Goal: Obtain resource: Download file/media

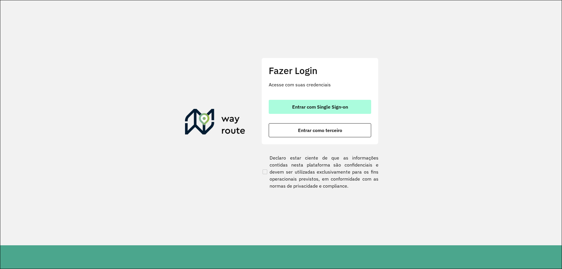
click at [331, 111] on button "Entrar com Single Sign-on" at bounding box center [320, 107] width 102 height 14
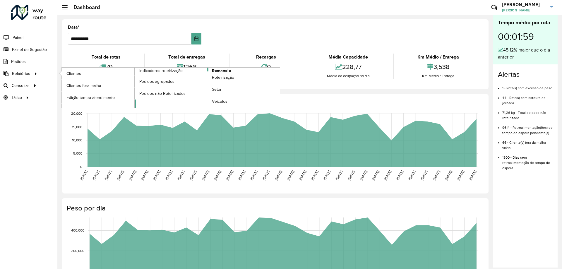
click at [238, 69] on link "Romaneio" at bounding box center [207, 88] width 145 height 40
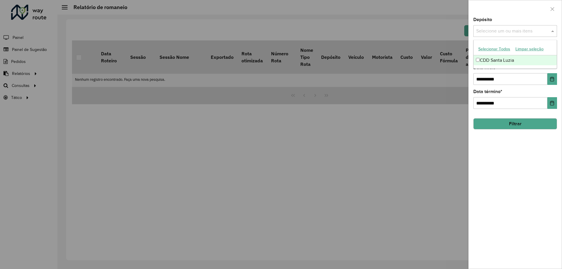
click at [492, 33] on input "text" at bounding box center [512, 31] width 75 height 7
click at [491, 62] on div "CDD Santa Luzia" at bounding box center [514, 60] width 83 height 10
click at [502, 17] on div at bounding box center [514, 8] width 93 height 17
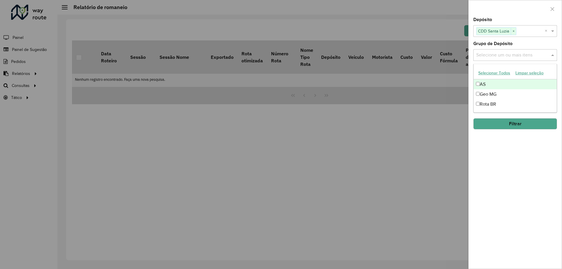
click at [496, 54] on input "text" at bounding box center [512, 55] width 75 height 7
click at [490, 91] on div "Geo MG" at bounding box center [514, 94] width 83 height 10
click at [503, 215] on div "**********" at bounding box center [514, 143] width 93 height 251
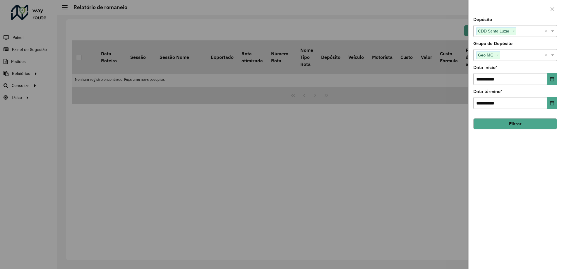
click at [508, 127] on button "Filtrar" at bounding box center [515, 123] width 84 height 11
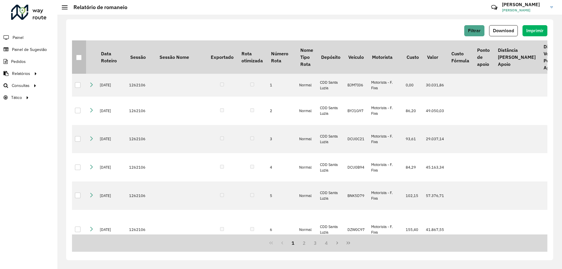
click at [81, 57] on div at bounding box center [79, 58] width 6 height 6
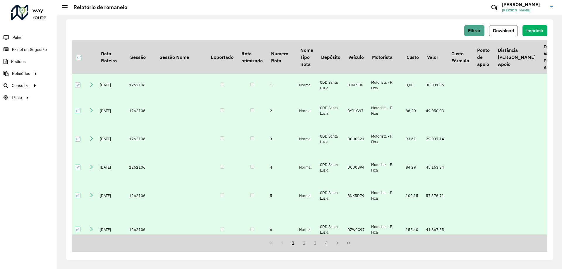
click at [497, 26] on button "Download" at bounding box center [503, 30] width 29 height 11
drag, startPoint x: 208, startPoint y: 21, endPoint x: 35, endPoint y: 83, distance: 184.4
click at [199, 24] on div "Filtrar Download Imprimir Data Roteiro Sessão Sessão Nome Exportado Rota otimiz…" at bounding box center [309, 139] width 487 height 241
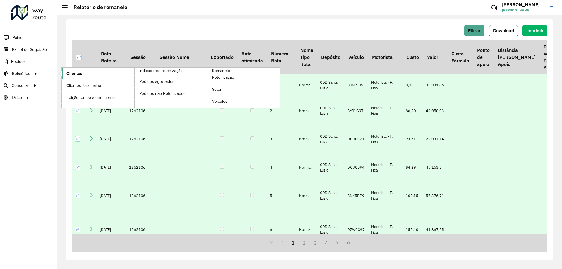
click at [71, 72] on span "Clientes" at bounding box center [74, 74] width 16 height 6
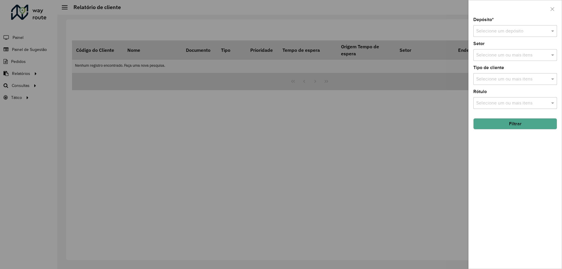
click at [514, 27] on div "Selecione um depósito" at bounding box center [515, 31] width 84 height 12
click at [497, 49] on span "CDD Santa Luzia" at bounding box center [493, 47] width 34 height 5
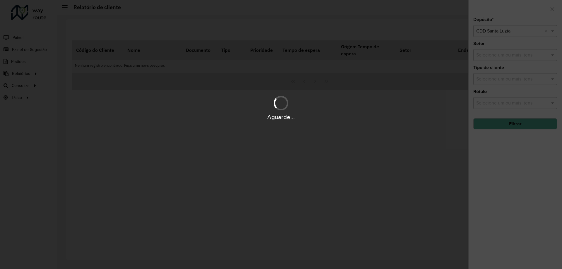
click at [510, 9] on div "Aguarde..." at bounding box center [281, 134] width 562 height 269
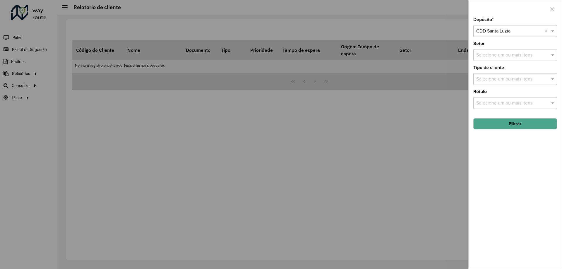
click at [498, 56] on input "text" at bounding box center [512, 55] width 75 height 7
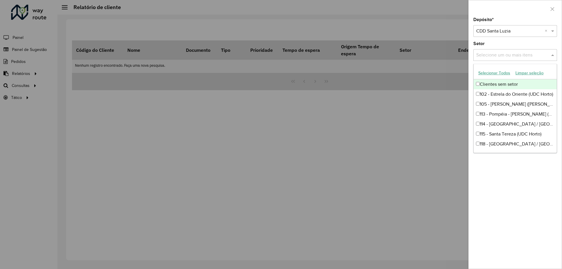
click at [506, 56] on input "text" at bounding box center [512, 55] width 75 height 7
click at [523, 39] on div "Depósito * Selecione um depósito × CDD Santa Luzia × Setor Selecione um ou mais…" at bounding box center [514, 143] width 93 height 251
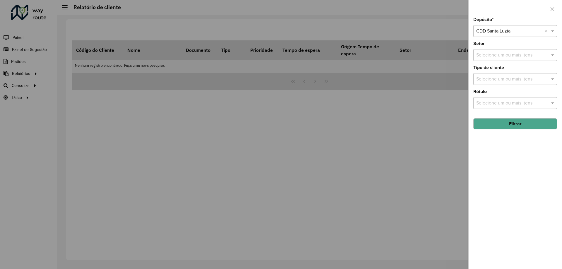
click at [517, 120] on button "Filtrar" at bounding box center [515, 123] width 84 height 11
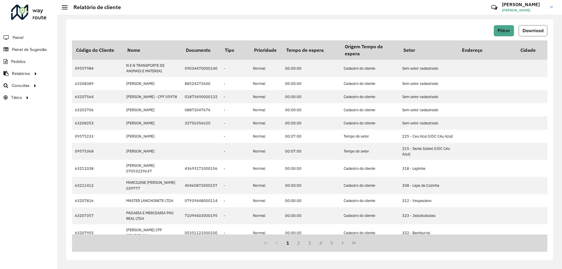
click at [527, 32] on span "Download" at bounding box center [532, 30] width 21 height 5
